Goal: Navigation & Orientation: Find specific page/section

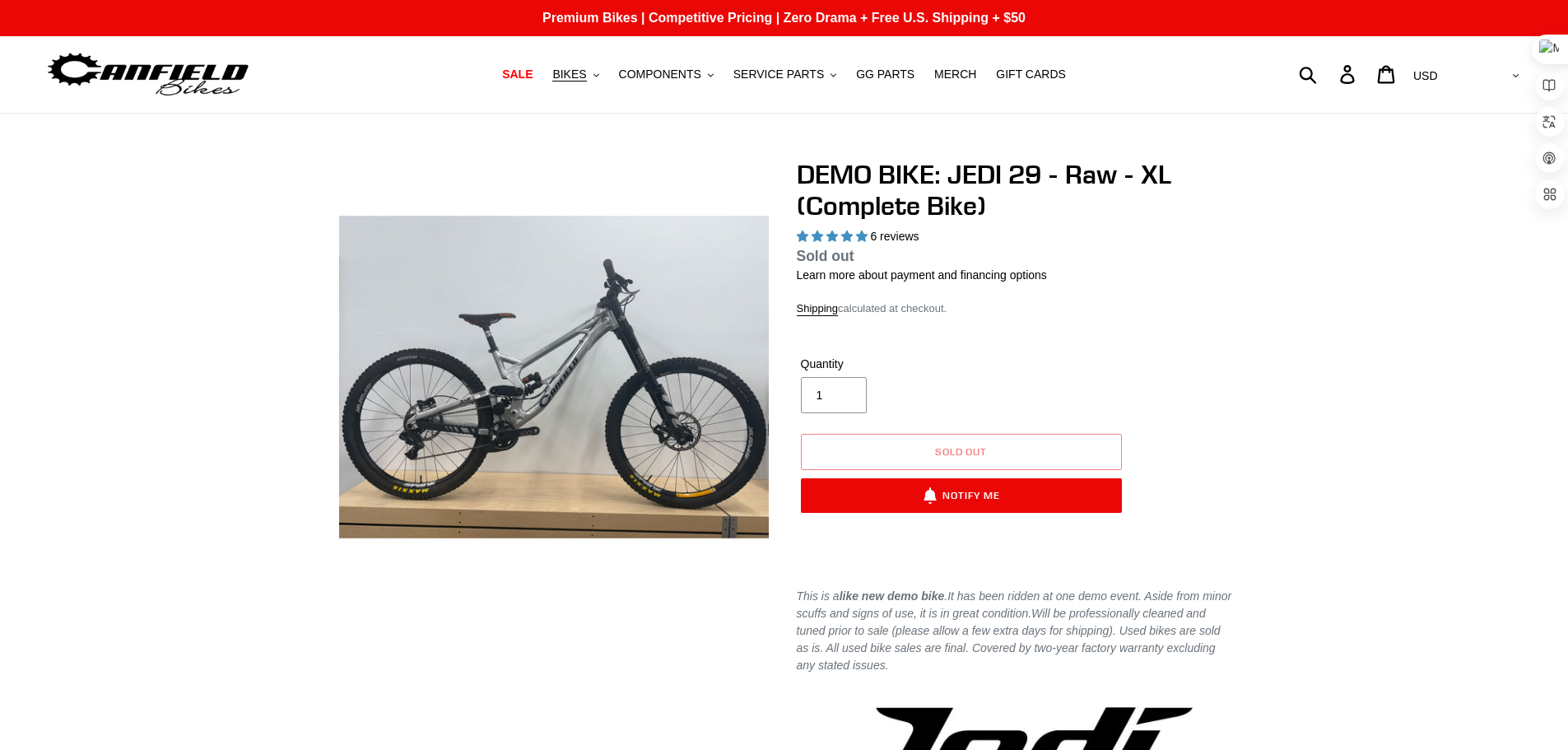
select select "highest-rating"
click at [586, 80] on span "BIKES" at bounding box center [569, 74] width 34 height 14
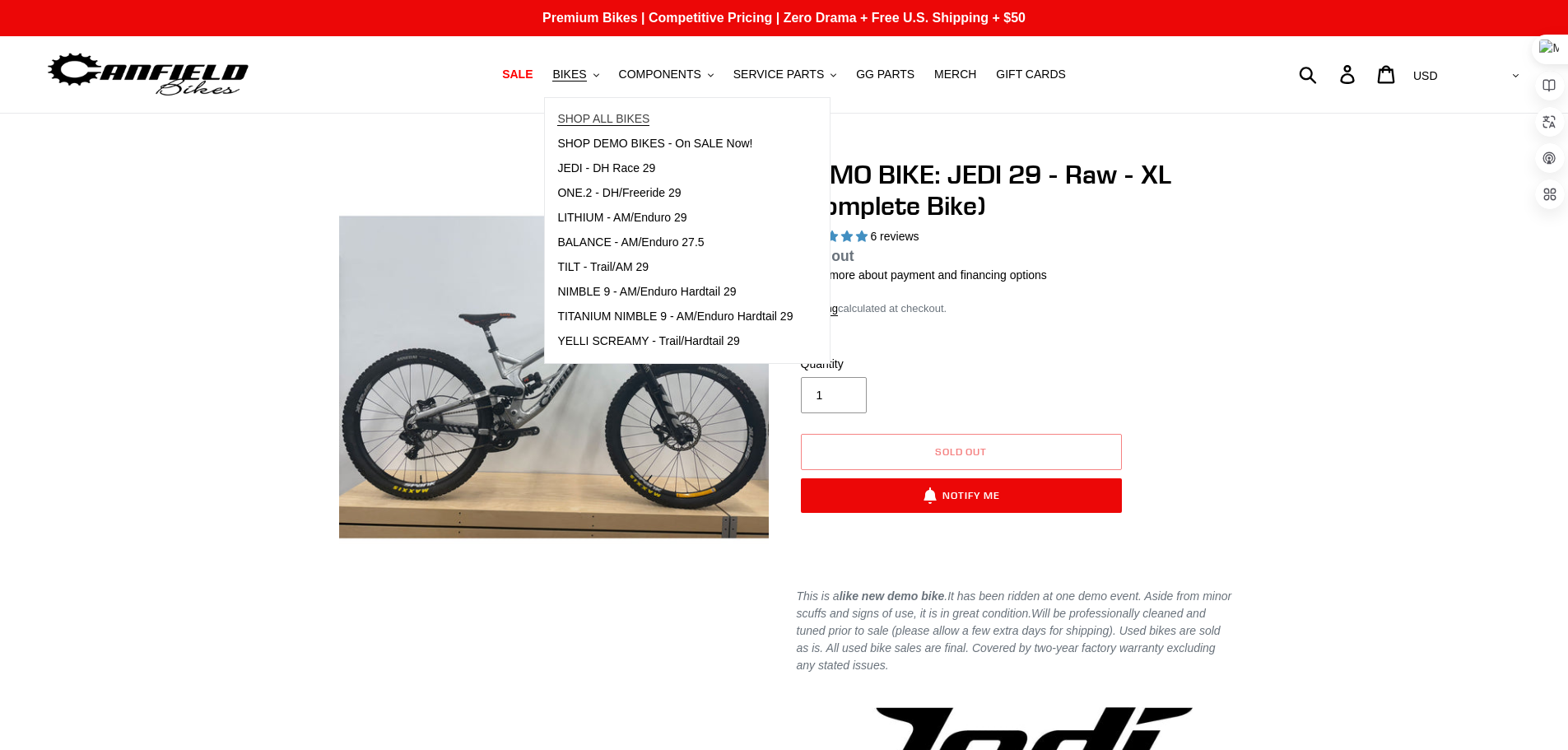
click at [611, 117] on span "SHOP ALL BIKES" at bounding box center [603, 119] width 92 height 14
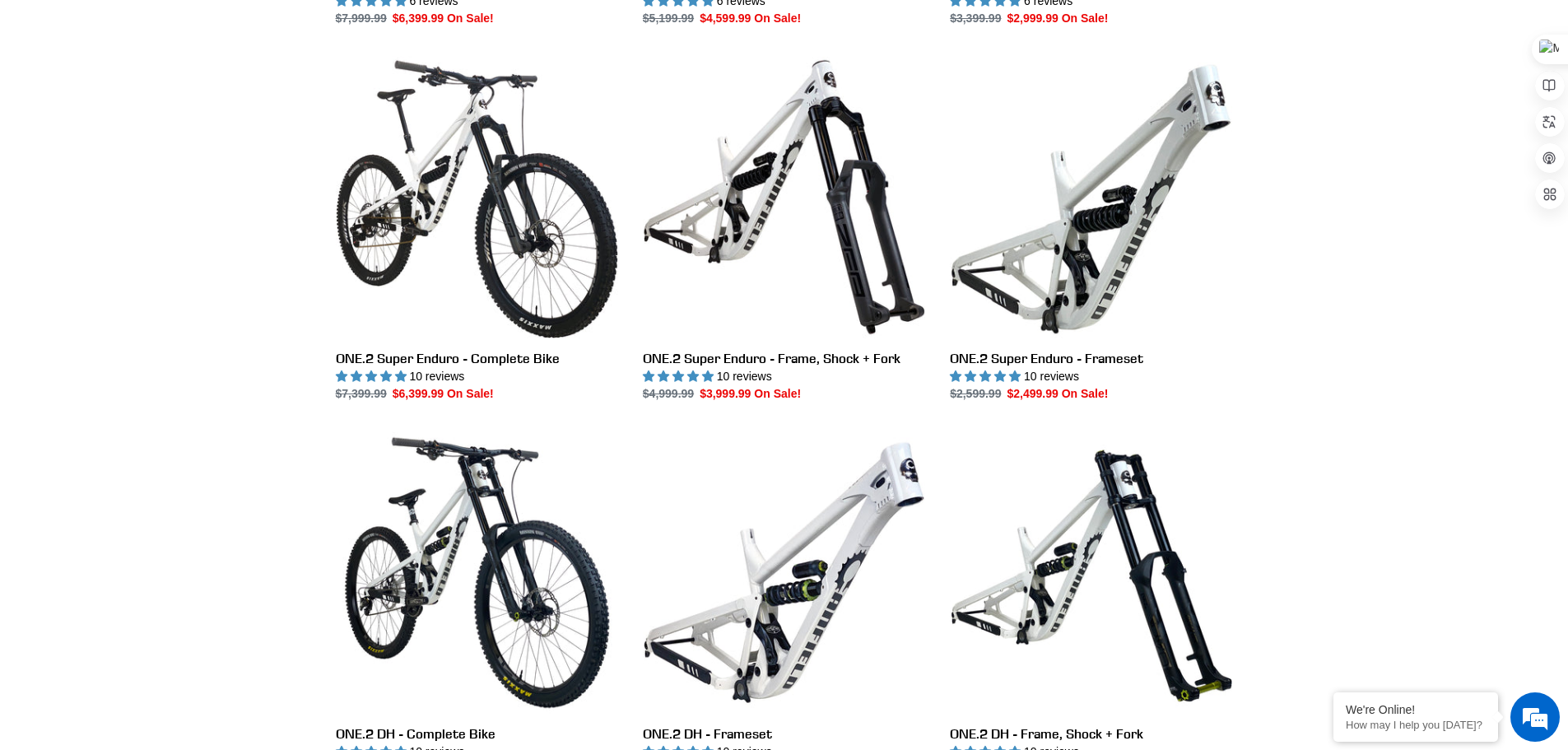
scroll to position [2881, 0]
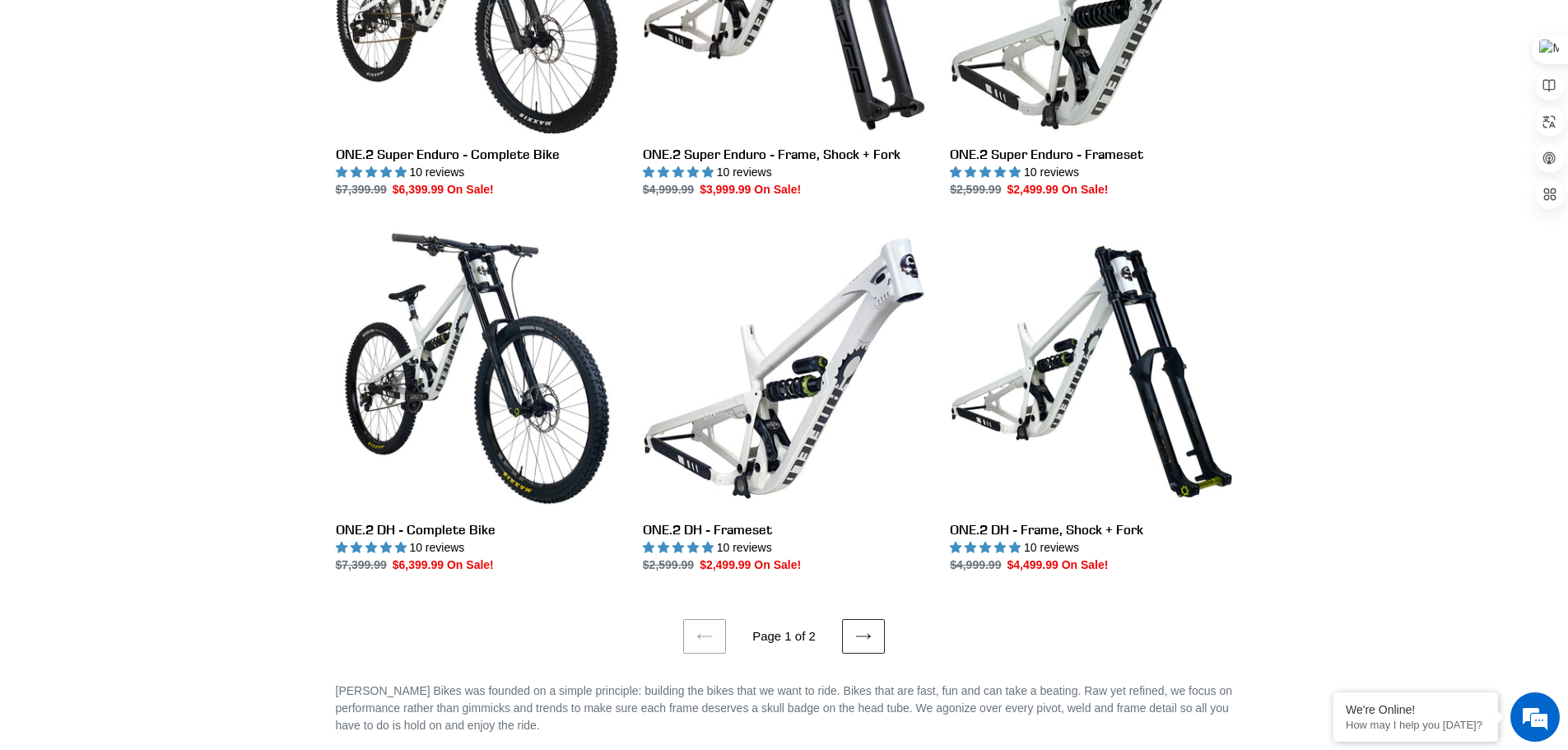
click at [874, 622] on link "Next page" at bounding box center [864, 636] width 43 height 35
